Goal: Task Accomplishment & Management: Manage account settings

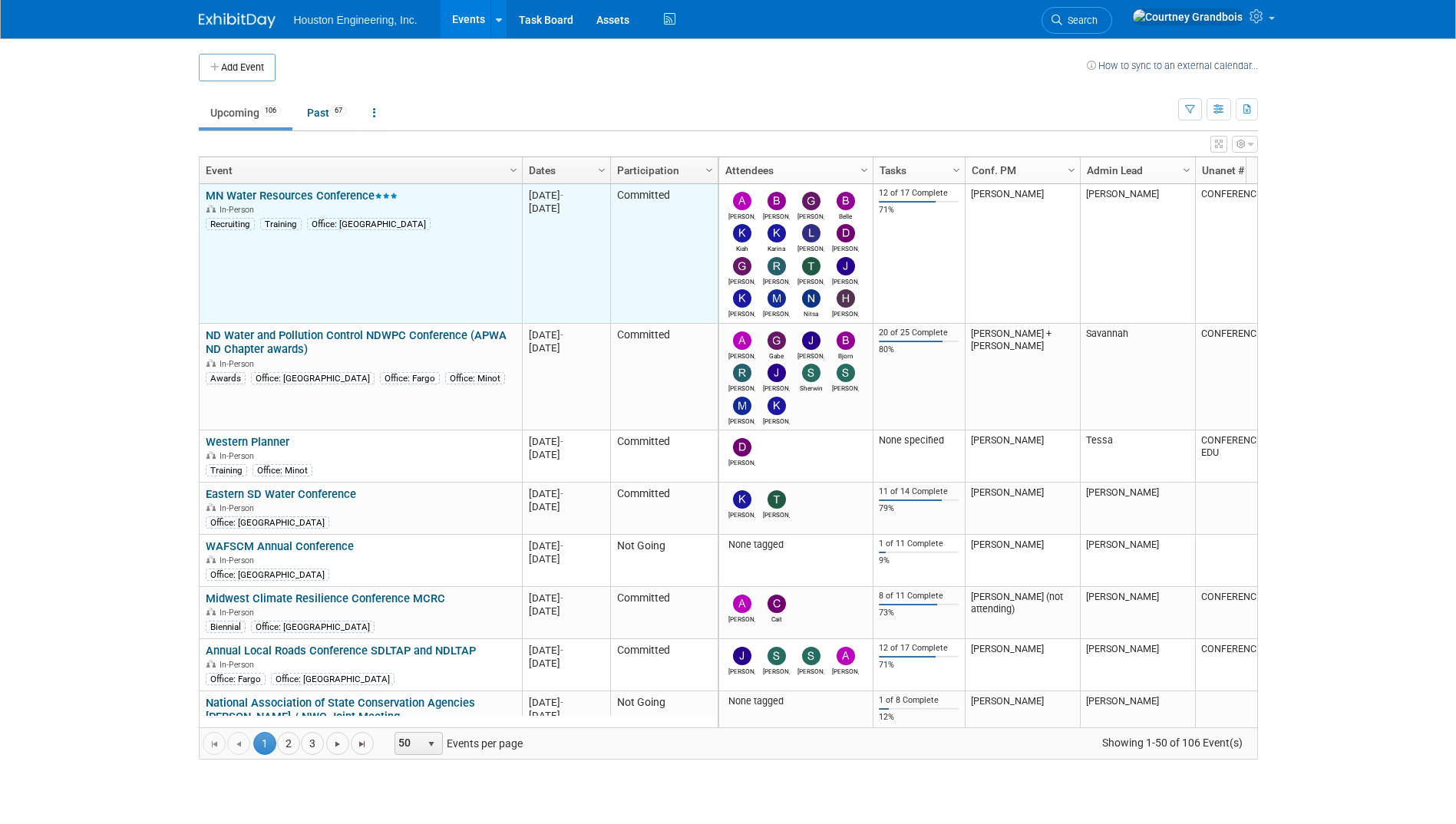
click at [342, 190] on link "MN Water Resources Conference" at bounding box center [302, 196] width 192 height 14
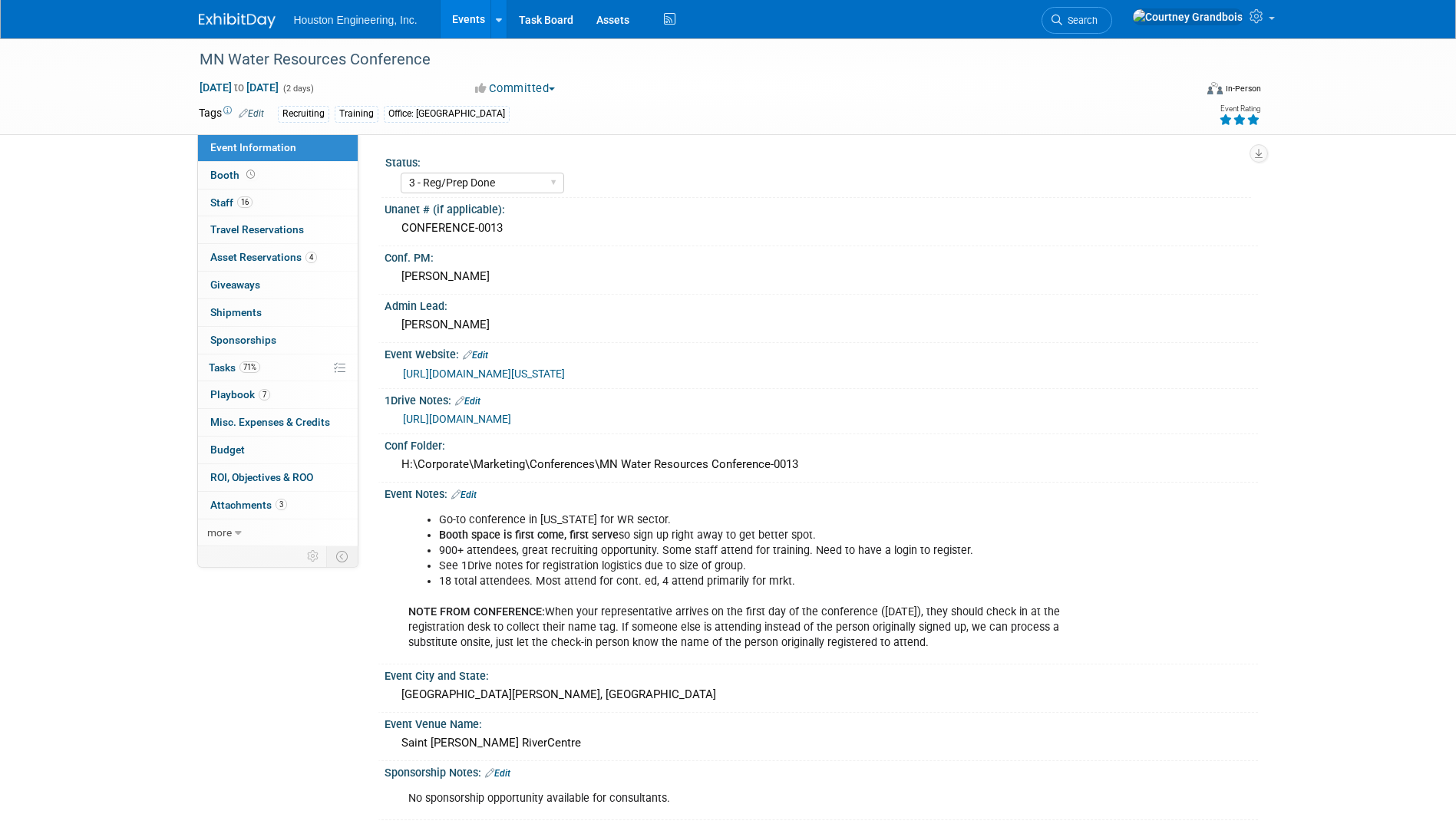
select select "3 - Reg/Prep Done"
select select "Yes"
select select "No"
select select "Water Resources"
click at [234, 375] on link "71% Tasks 71%" at bounding box center [278, 368] width 160 height 27
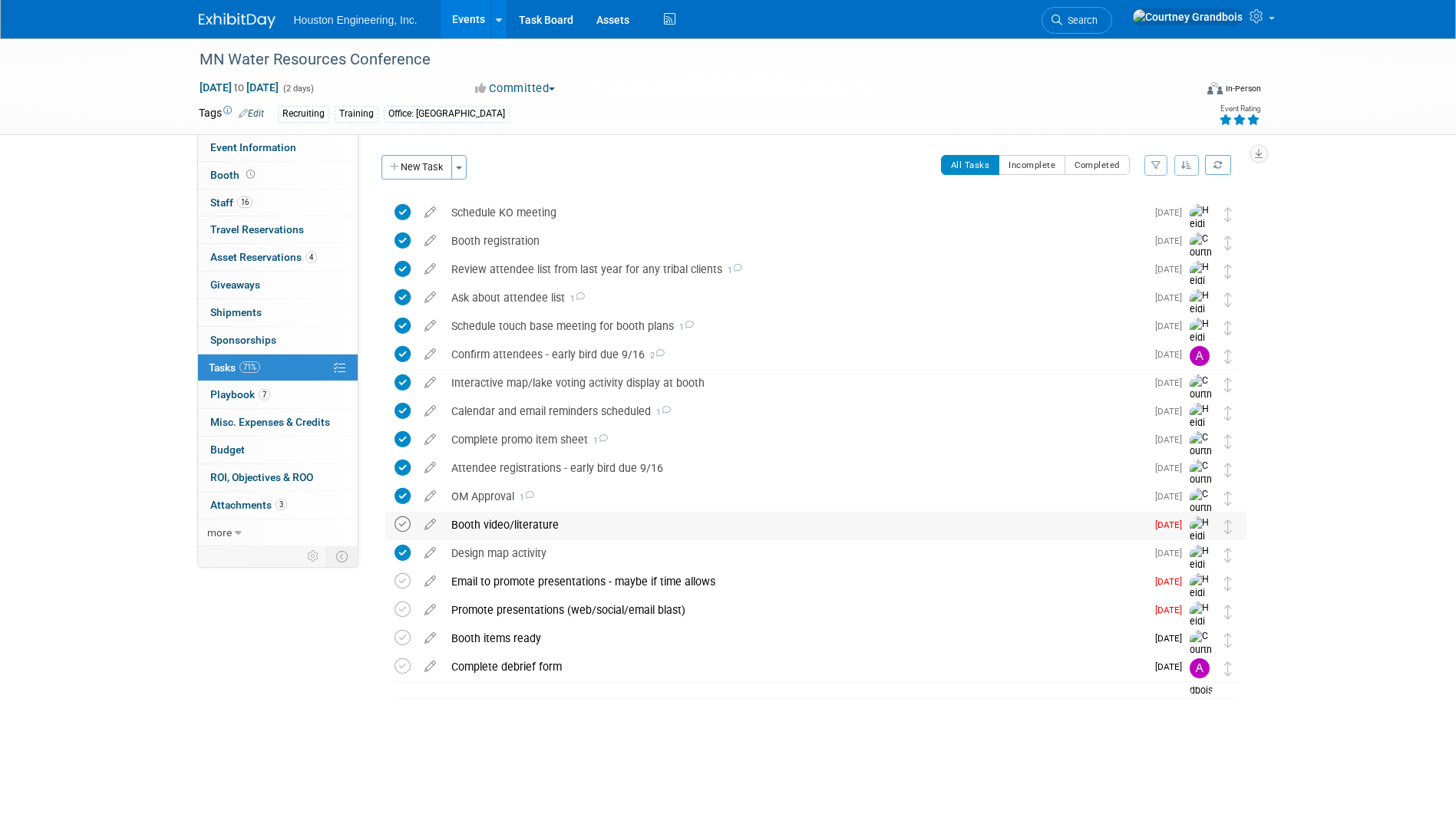
click at [400, 523] on icon at bounding box center [402, 524] width 16 height 16
click at [411, 641] on td at bounding box center [405, 661] width 23 height 73
click at [407, 636] on icon at bounding box center [402, 638] width 16 height 16
click at [470, 27] on link "Events" at bounding box center [468, 19] width 56 height 38
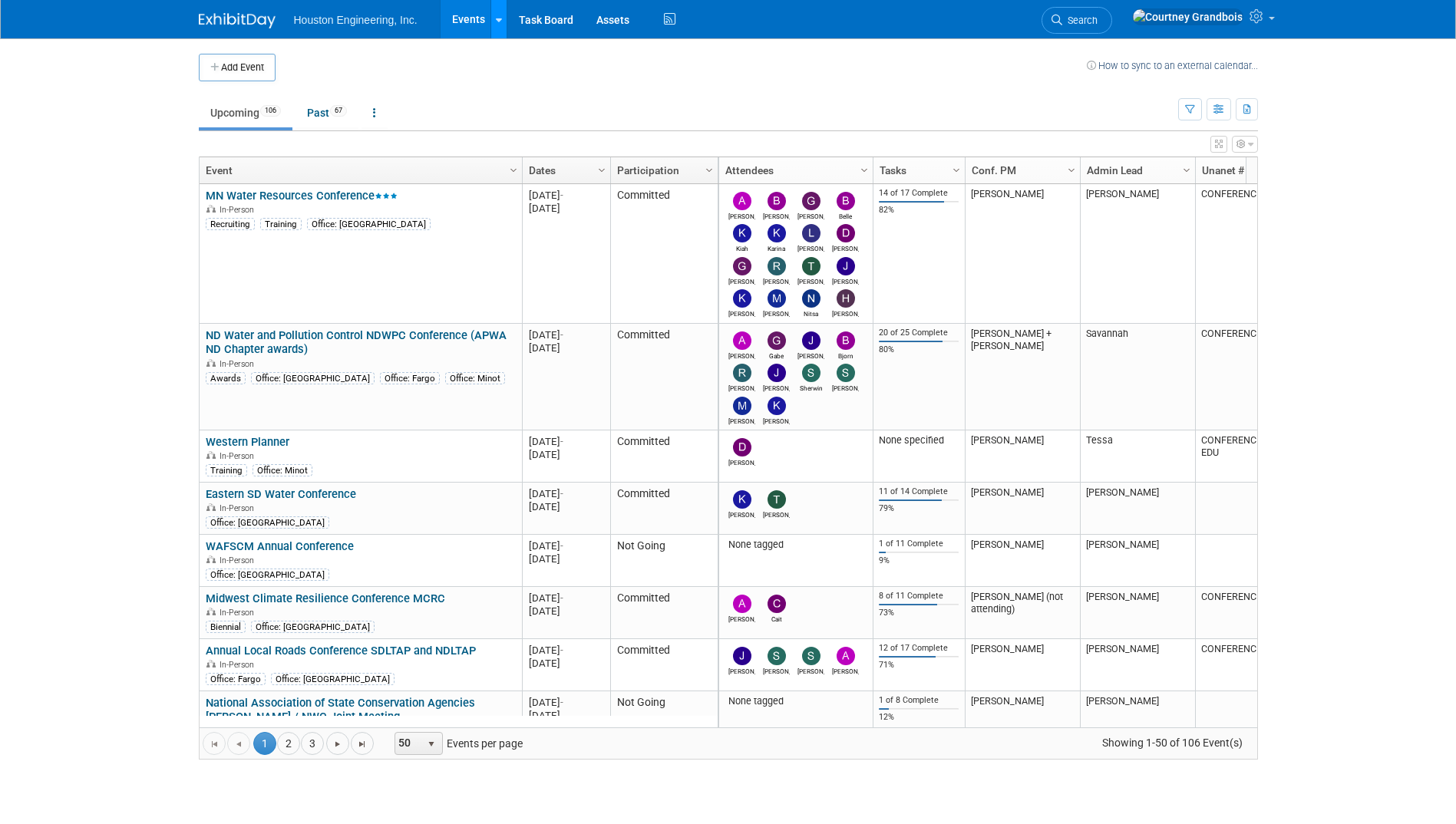
click at [498, 21] on icon at bounding box center [499, 20] width 6 height 10
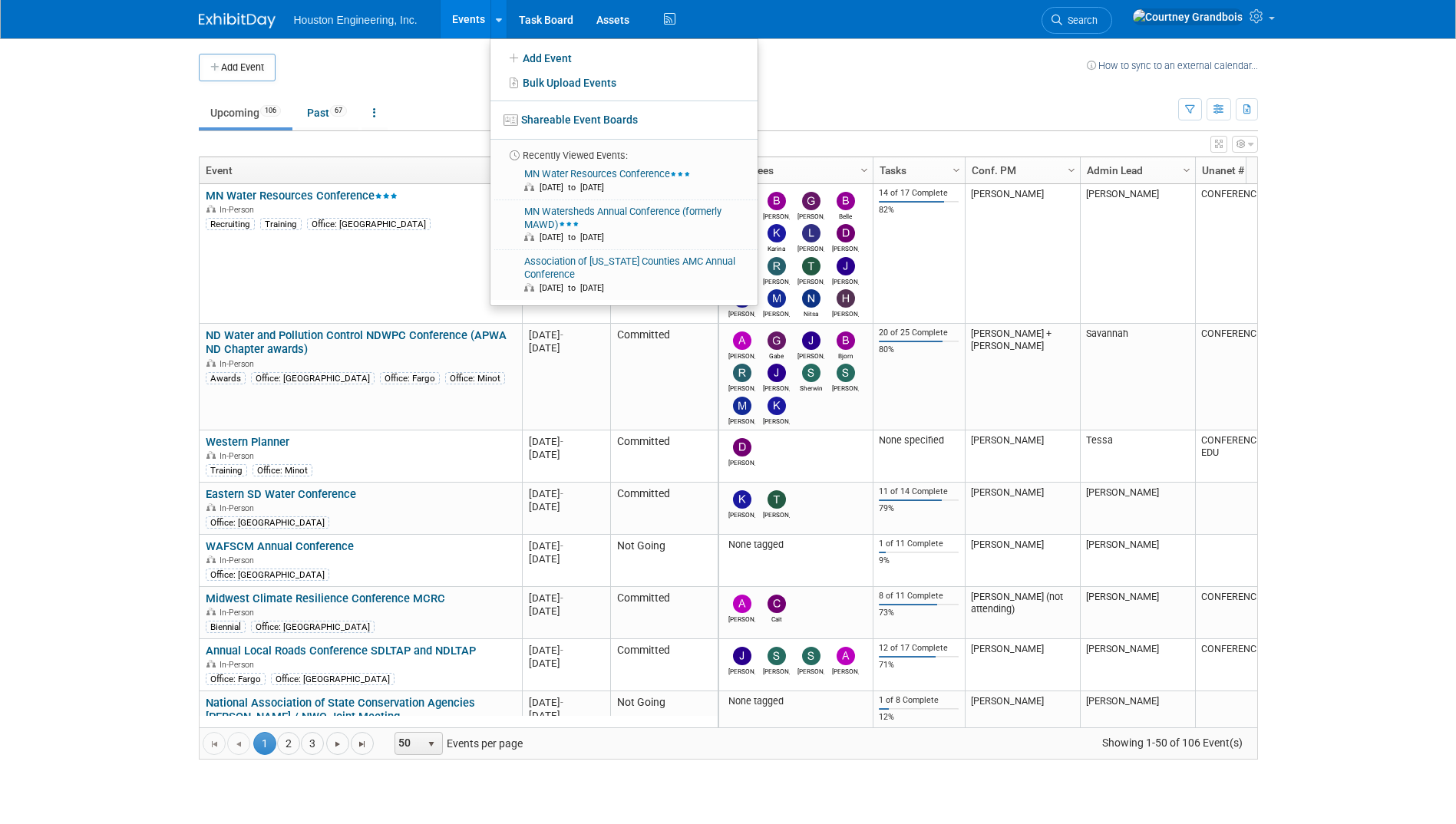
click at [378, 32] on ul "Houston Engineering, Inc. Events Add Event Bulk Upload Events Shareable Event B…" at bounding box center [487, 19] width 385 height 38
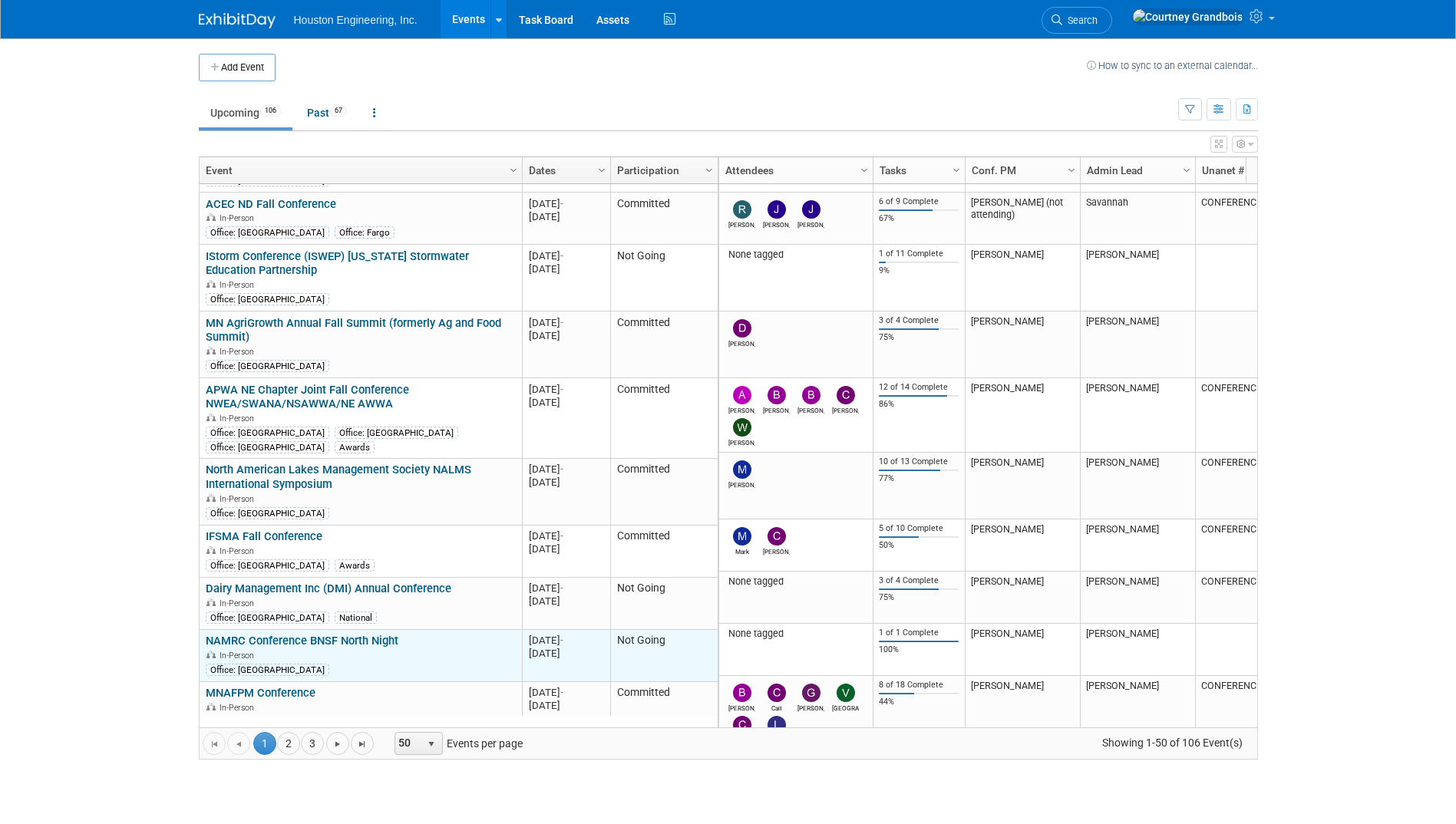
scroll to position [829, 0]
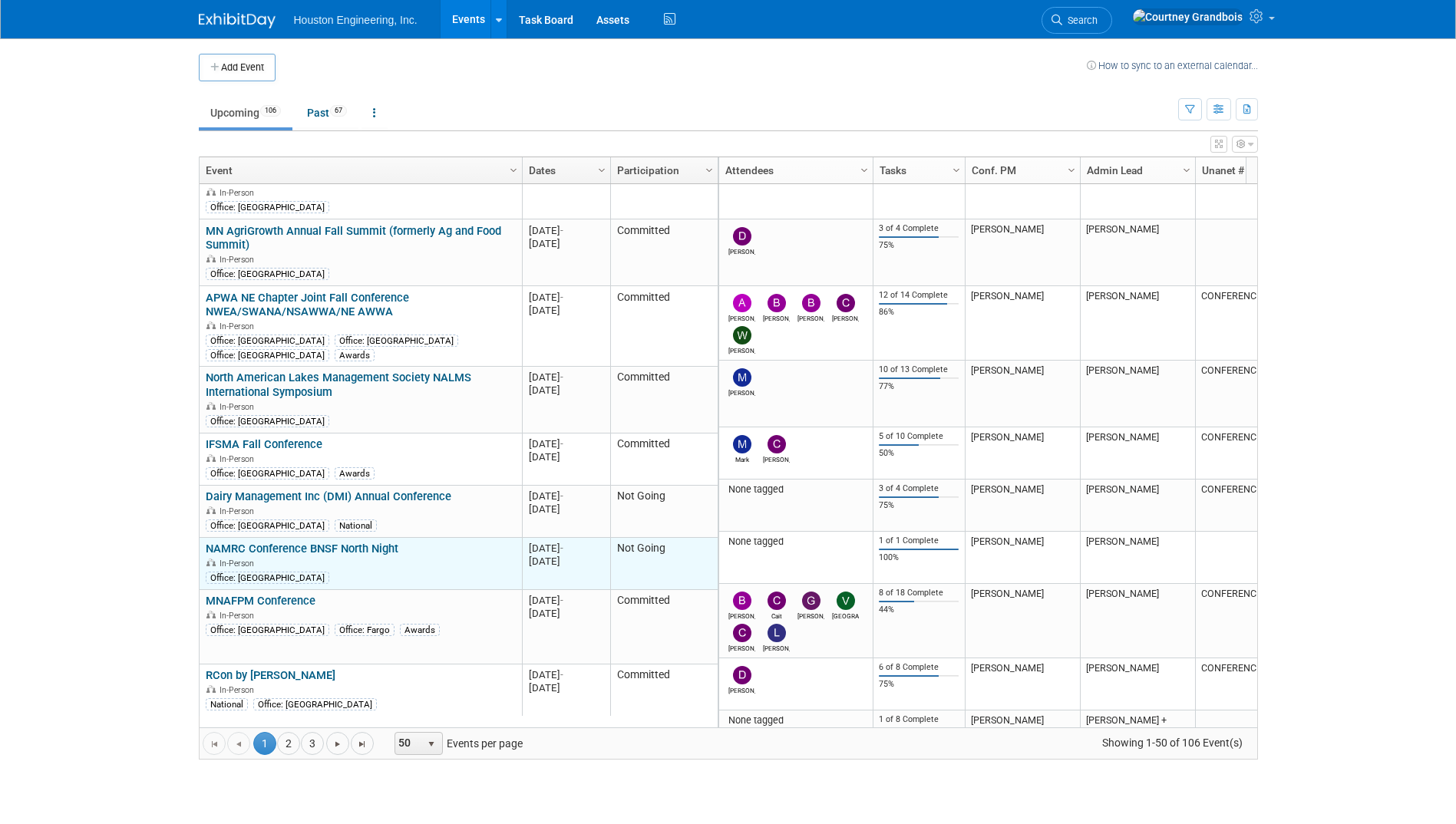
click at [244, 577] on div "Office: [GEOGRAPHIC_DATA]" at bounding box center [268, 578] width 123 height 12
click at [246, 578] on td "NAMRC Conference BNSF North Night NAMRC Conference BNSF North Night In-Person O…" at bounding box center [360, 563] width 322 height 52
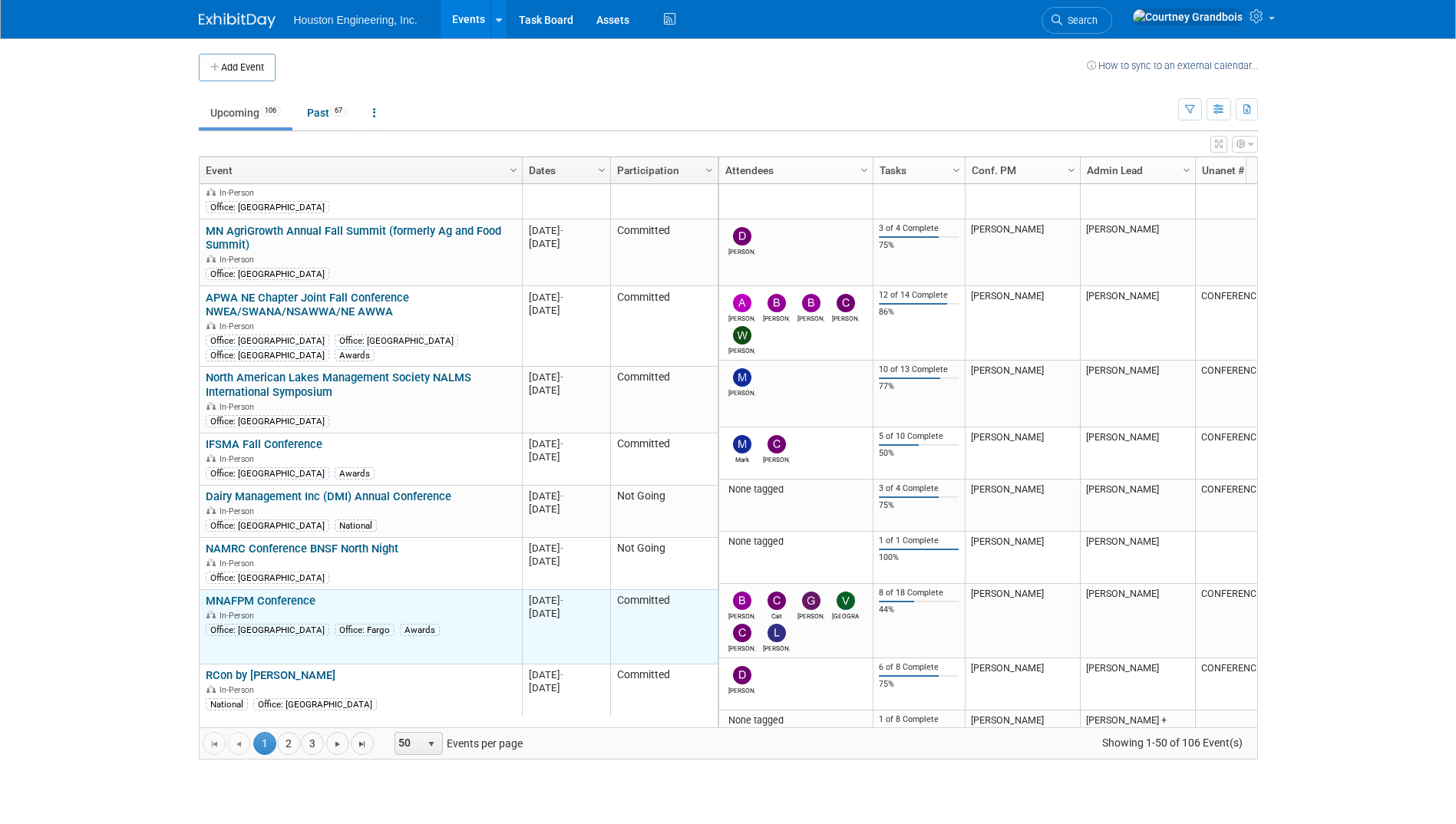
click at [250, 594] on link "MNAFPM Conference" at bounding box center [261, 601] width 110 height 14
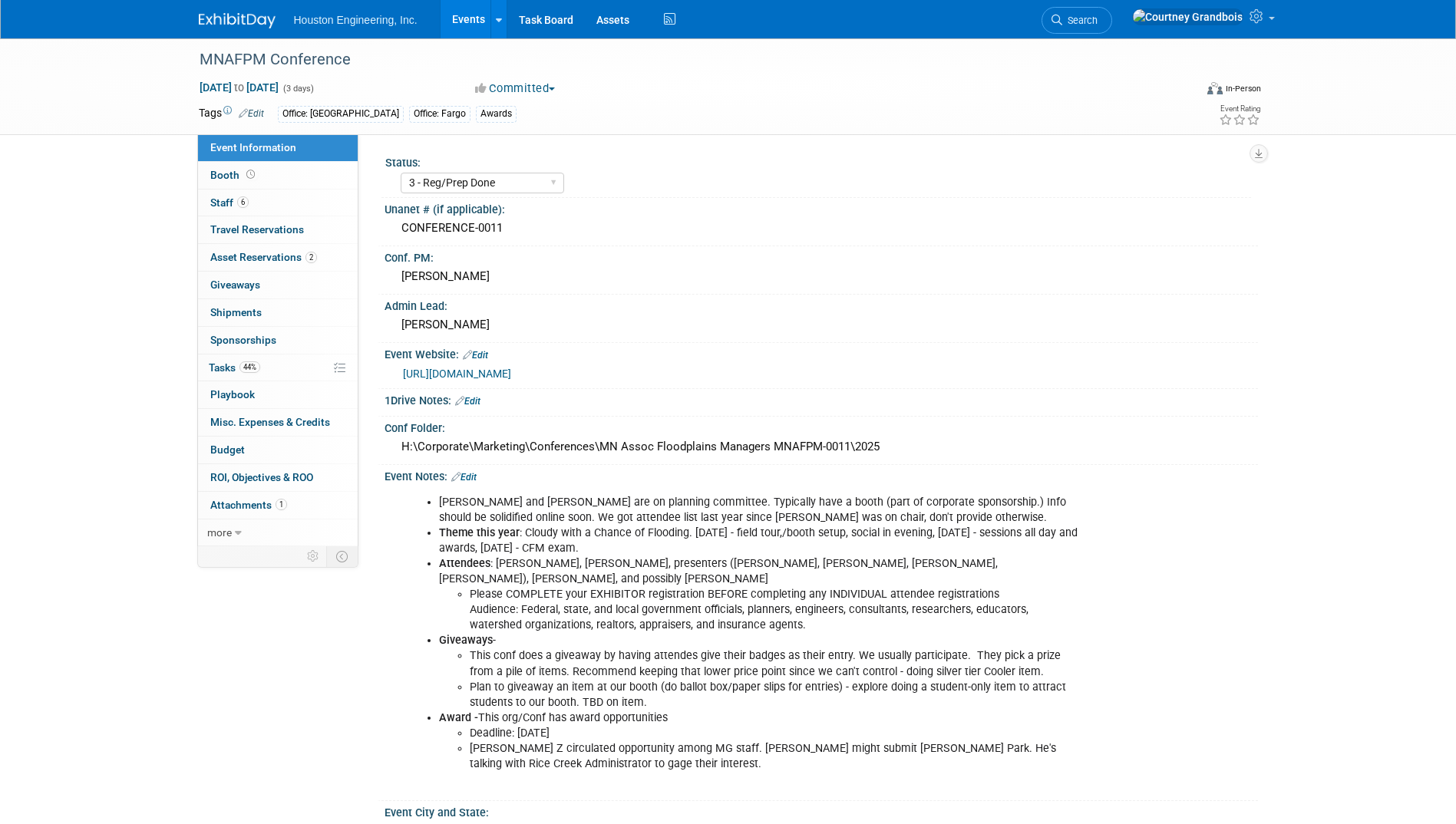
select select "3 - Reg/Prep Done"
select select "Yes"
select select "Water Resources"
click at [233, 356] on link "44% Tasks 44%" at bounding box center [278, 368] width 160 height 27
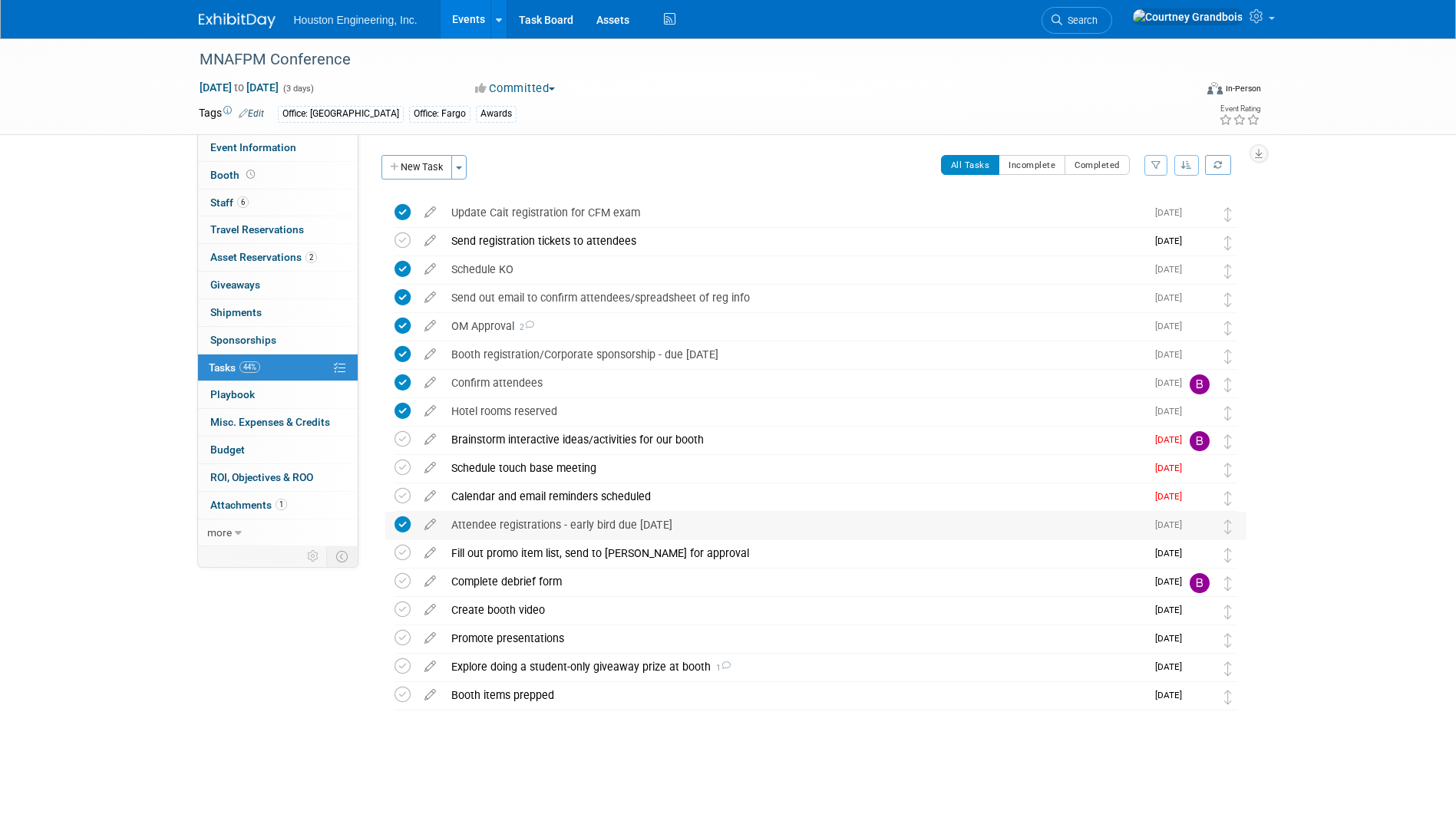
click at [670, 527] on div "Attendee registrations - early bird due Oct 12" at bounding box center [794, 524] width 702 height 26
